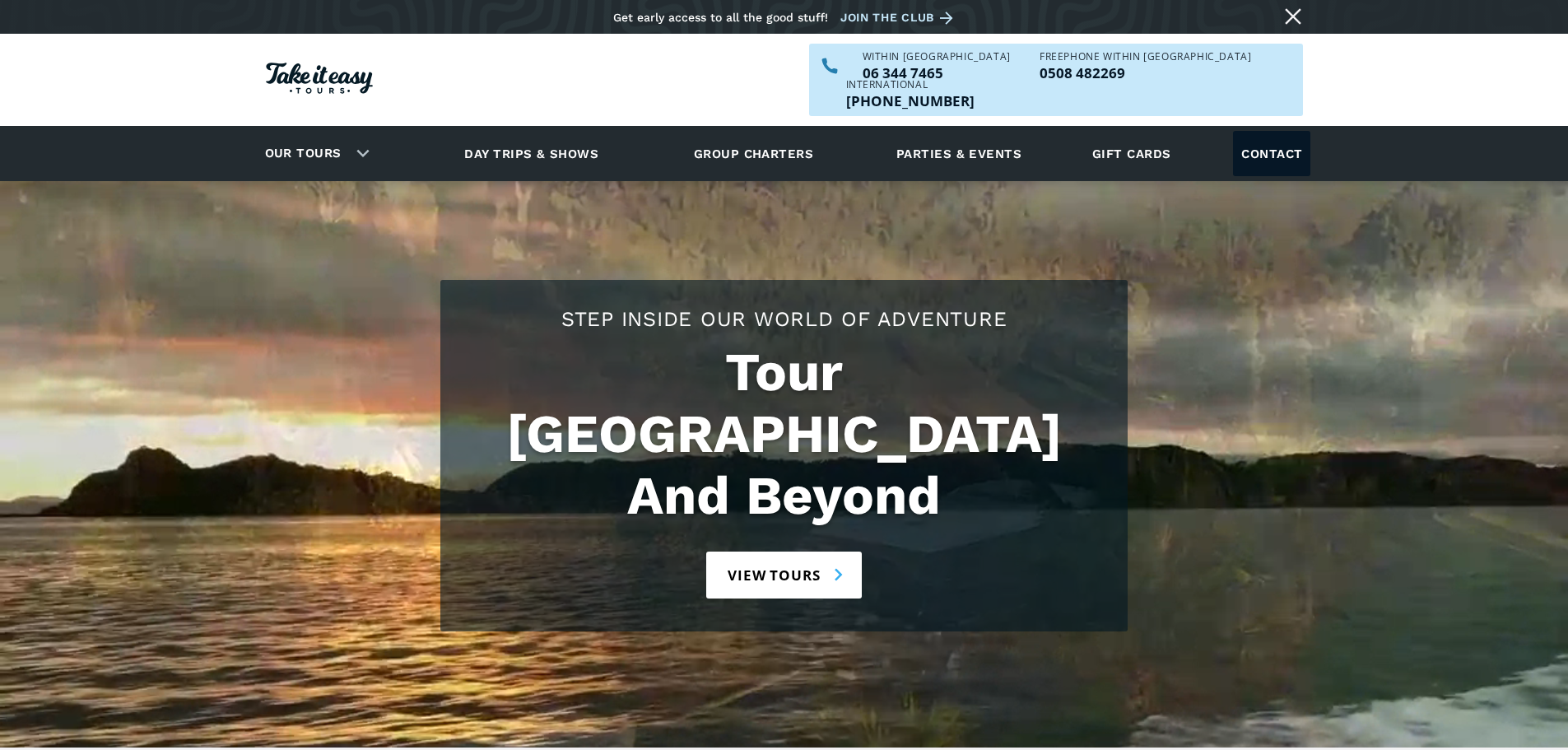
click at [1284, 131] on link "Contact" at bounding box center [1271, 153] width 77 height 45
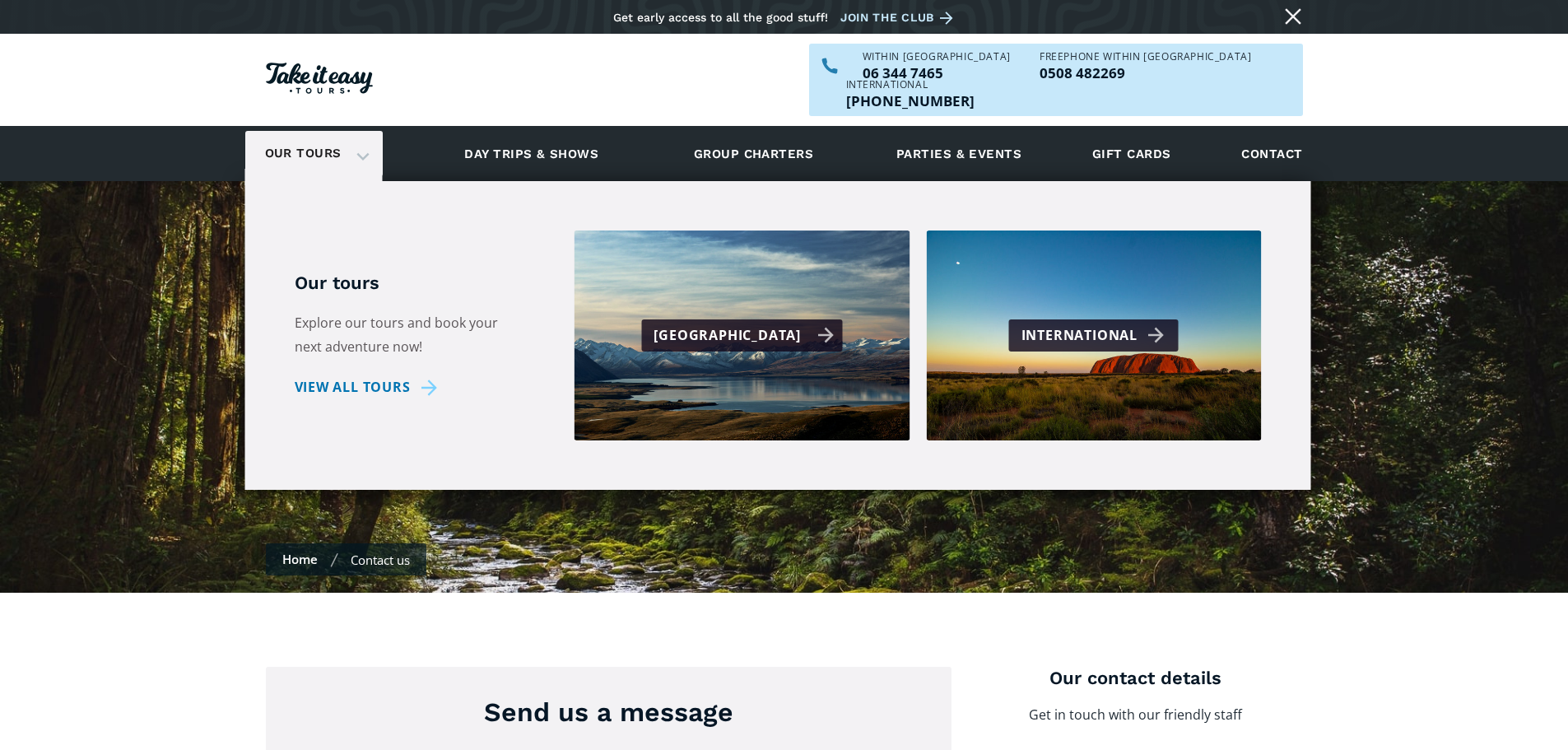
click at [724, 324] on div "[GEOGRAPHIC_DATA]" at bounding box center [744, 335] width 180 height 24
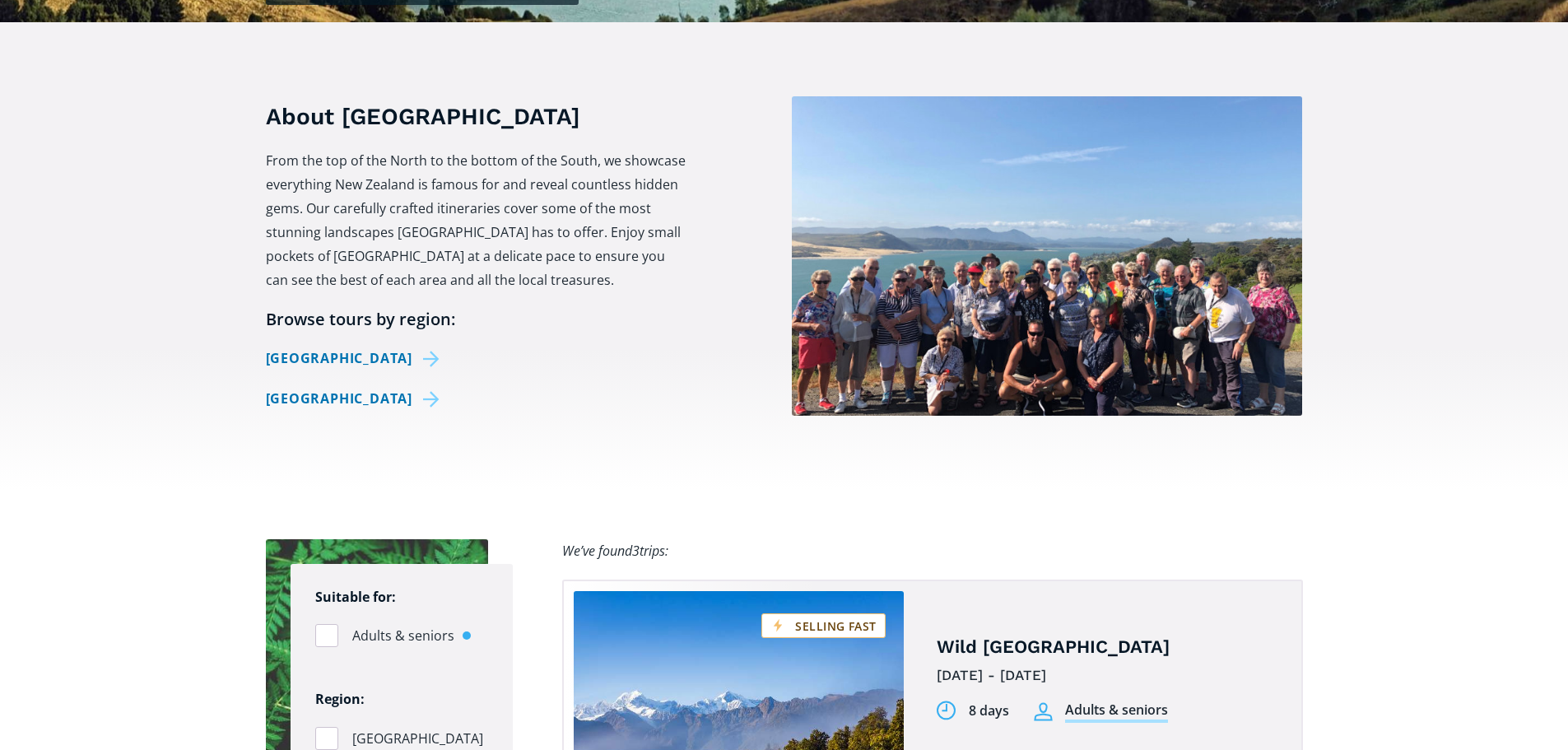
scroll to position [577, 0]
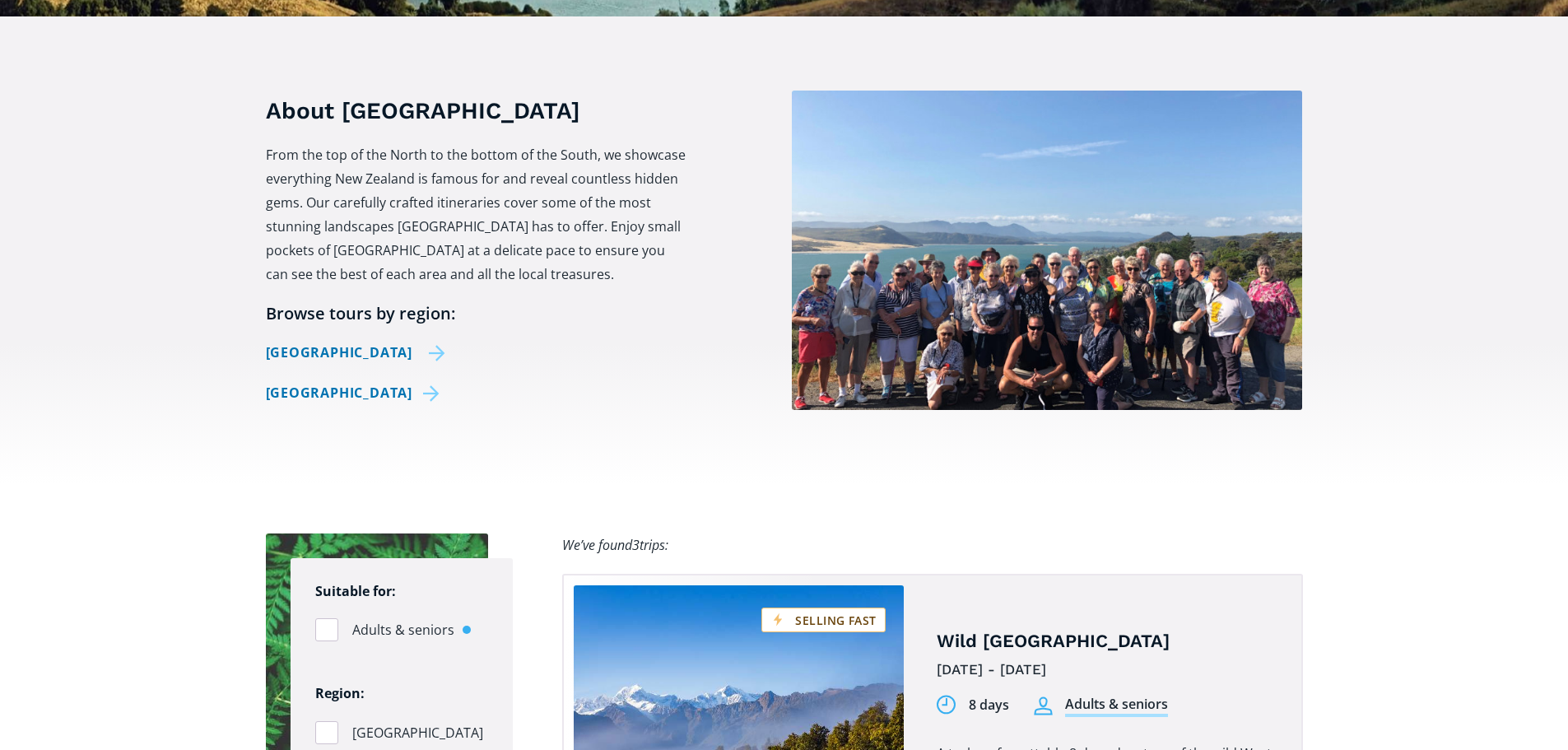
click at [353, 341] on link "[GEOGRAPHIC_DATA]" at bounding box center [355, 352] width 180 height 24
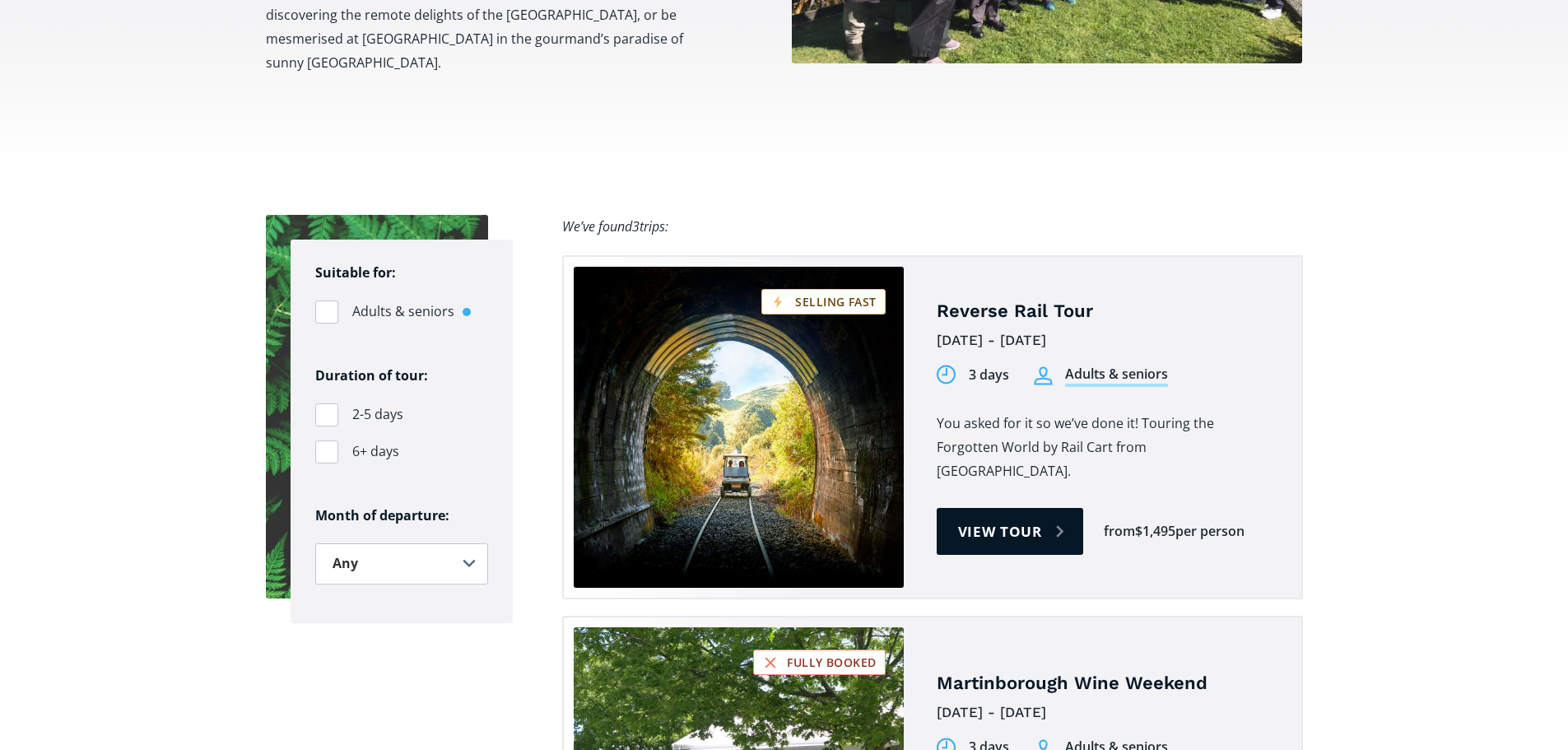
scroll to position [989, 0]
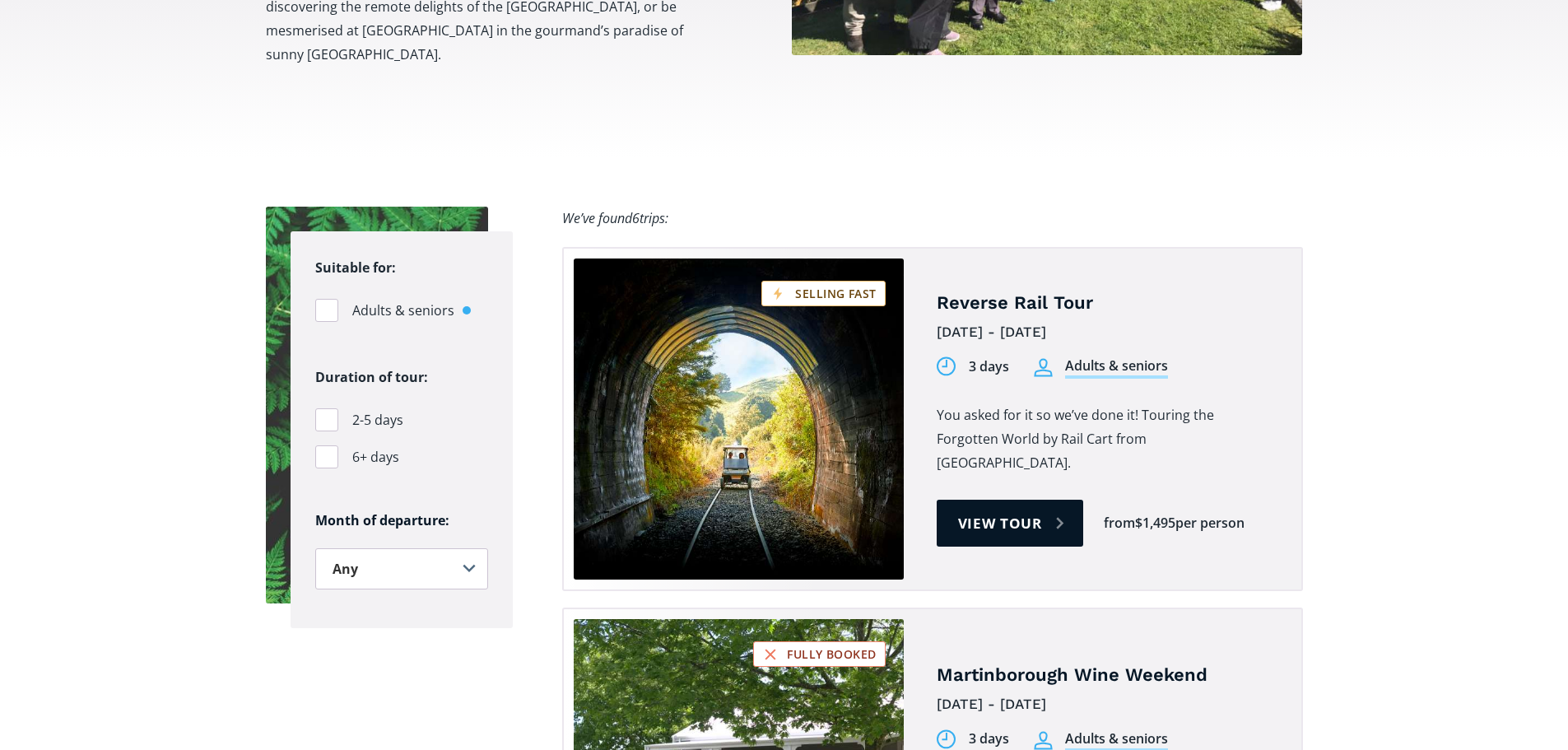
checkbox input "true"
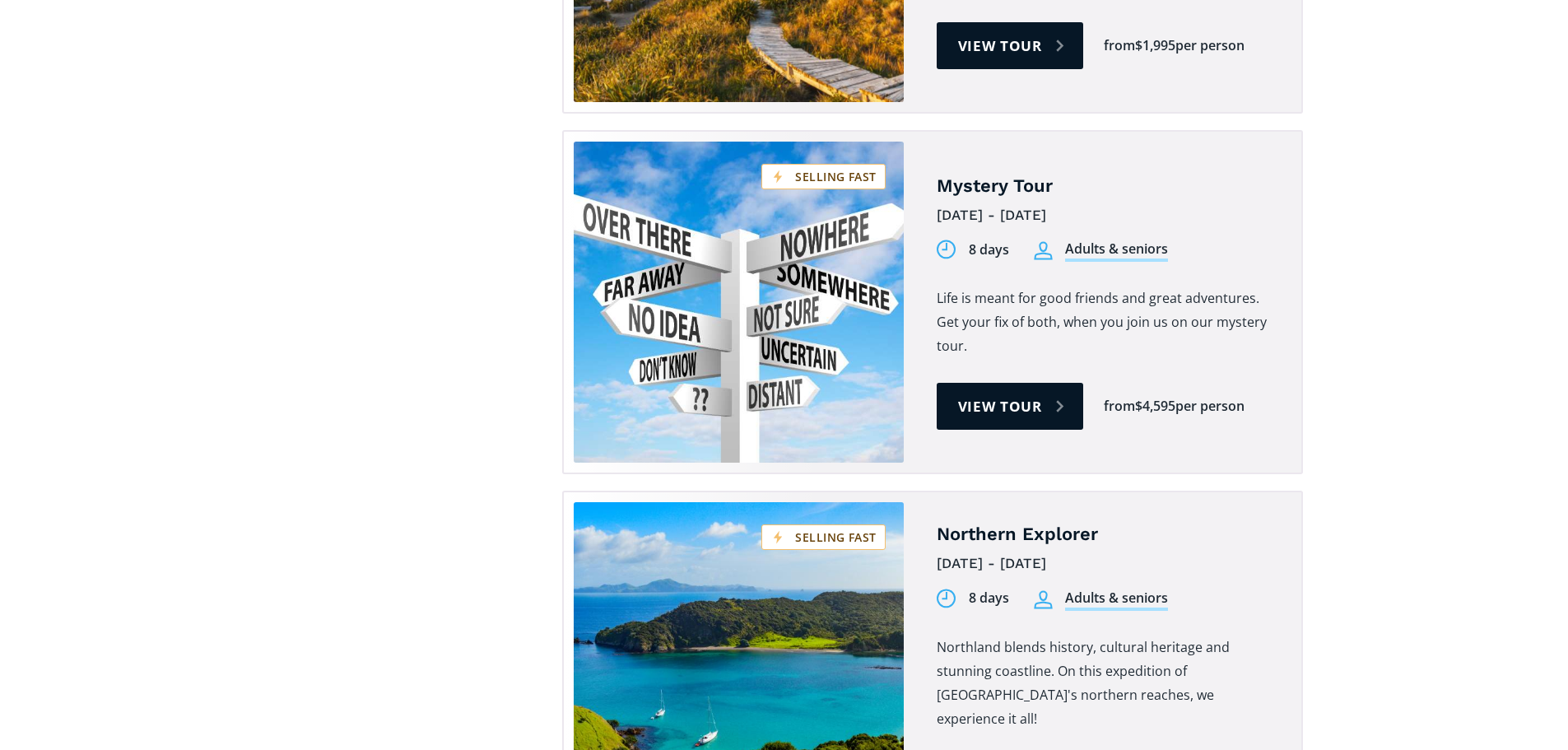
scroll to position [2305, 0]
